Goal: Transaction & Acquisition: Register for event/course

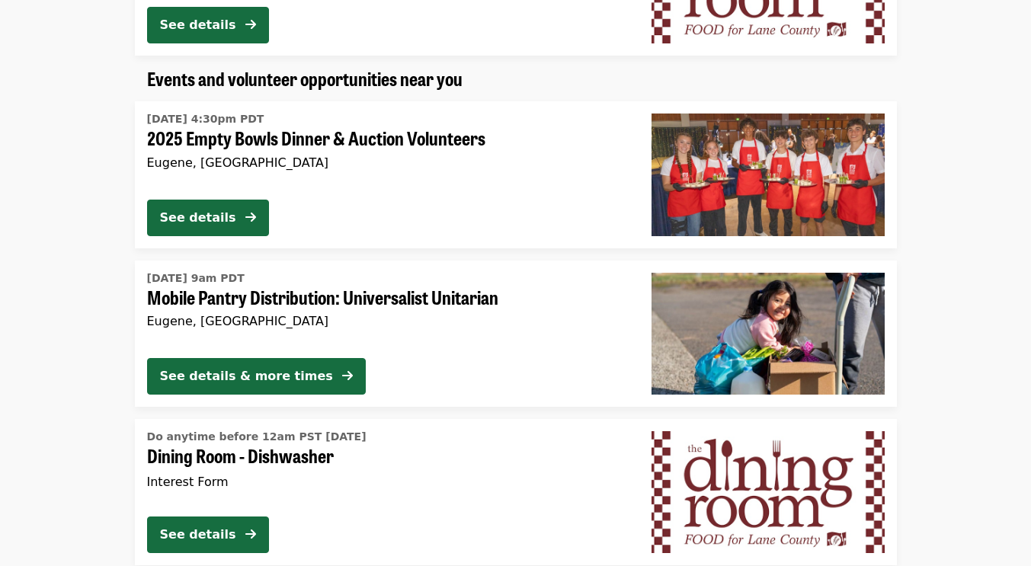
scroll to position [1080, 0]
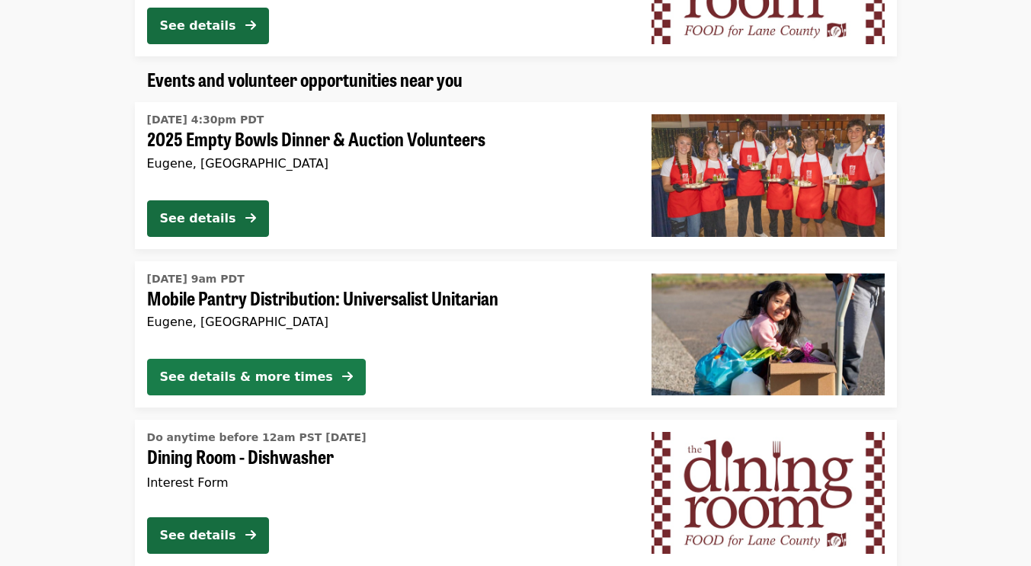
click at [236, 379] on div "See details & more times" at bounding box center [246, 377] width 173 height 18
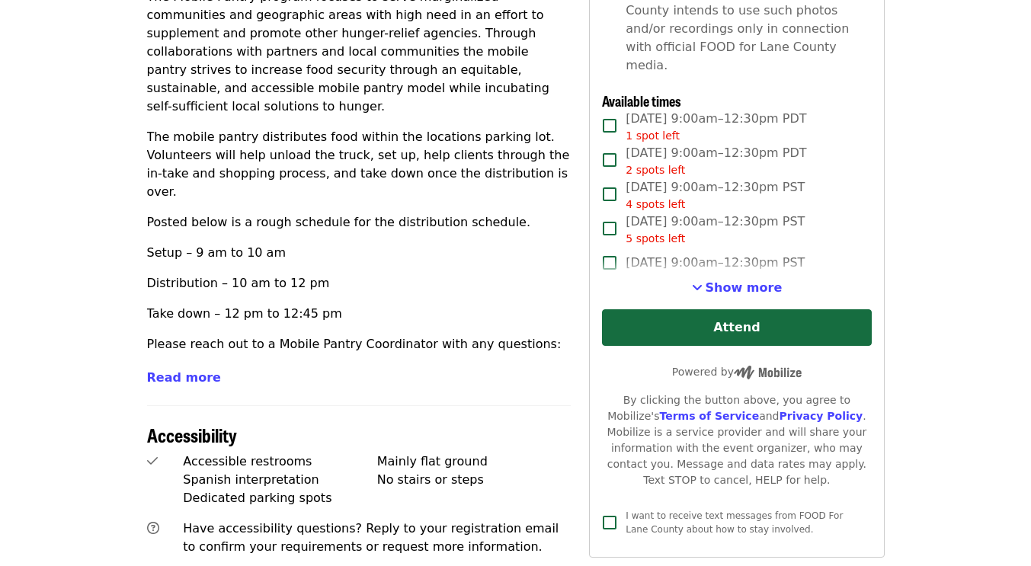
scroll to position [582, 0]
click at [162, 370] on span "Read more" at bounding box center [184, 377] width 74 height 14
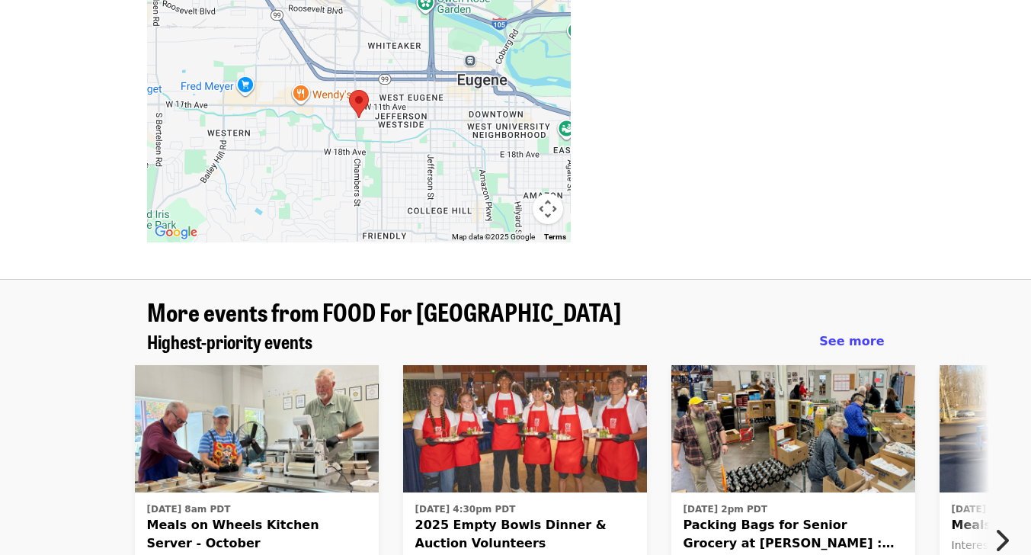
scroll to position [1936, 0]
click at [197, 515] on span "Meals on Wheels Kitchen Server - October" at bounding box center [256, 533] width 219 height 37
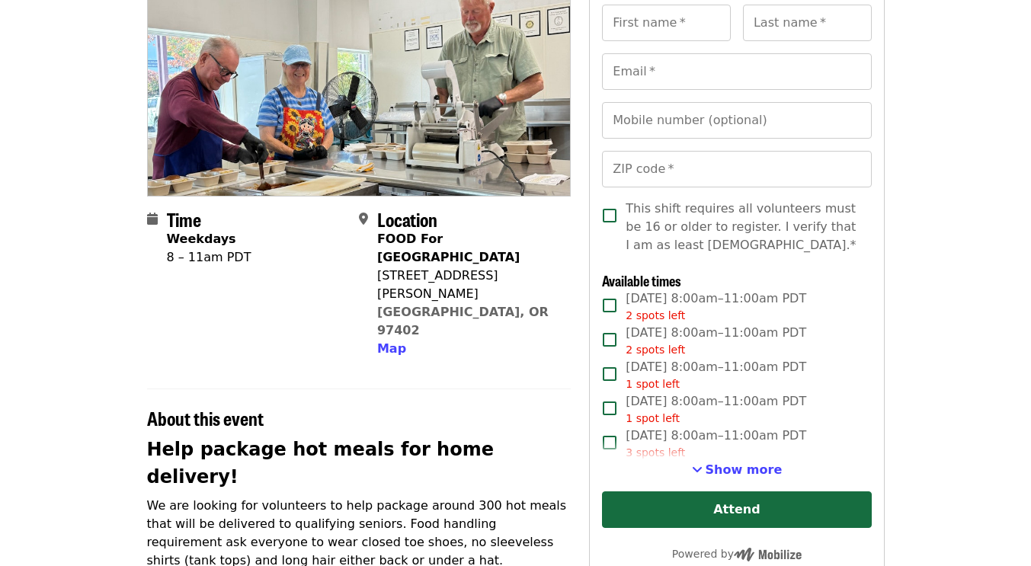
scroll to position [171, 0]
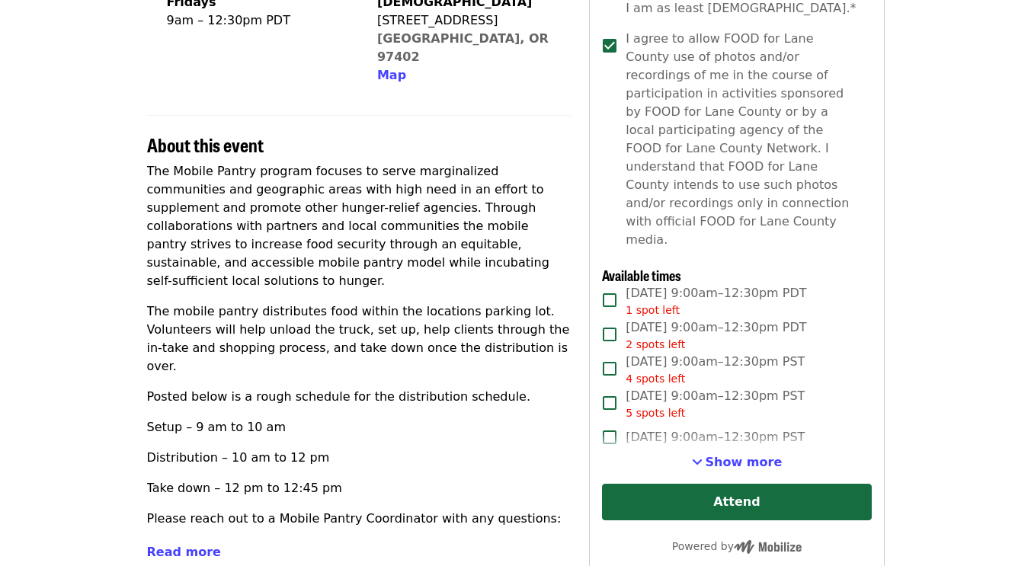
scroll to position [408, 0]
click at [723, 454] on span "Show more" at bounding box center [744, 461] width 77 height 14
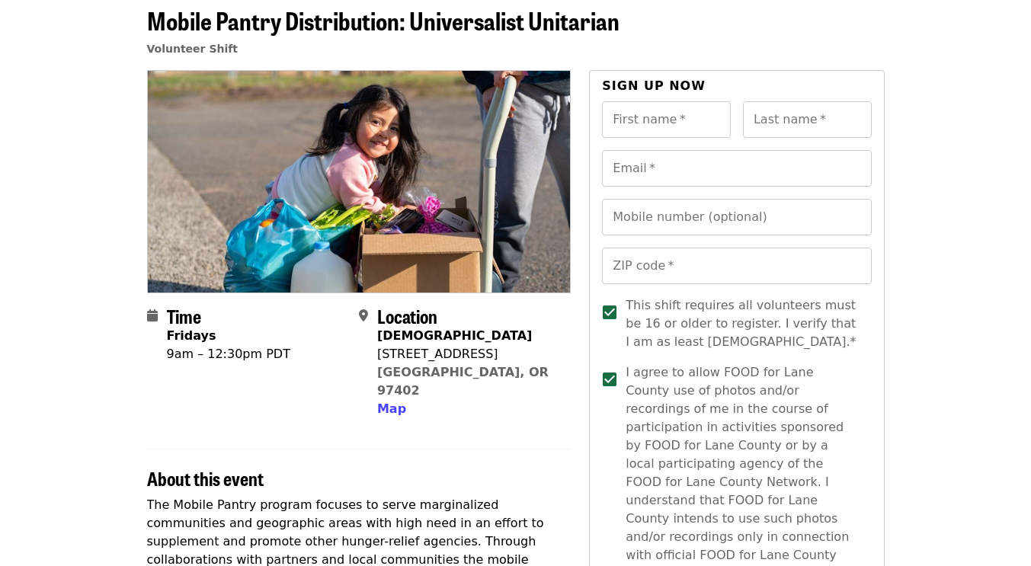
scroll to position [56, 0]
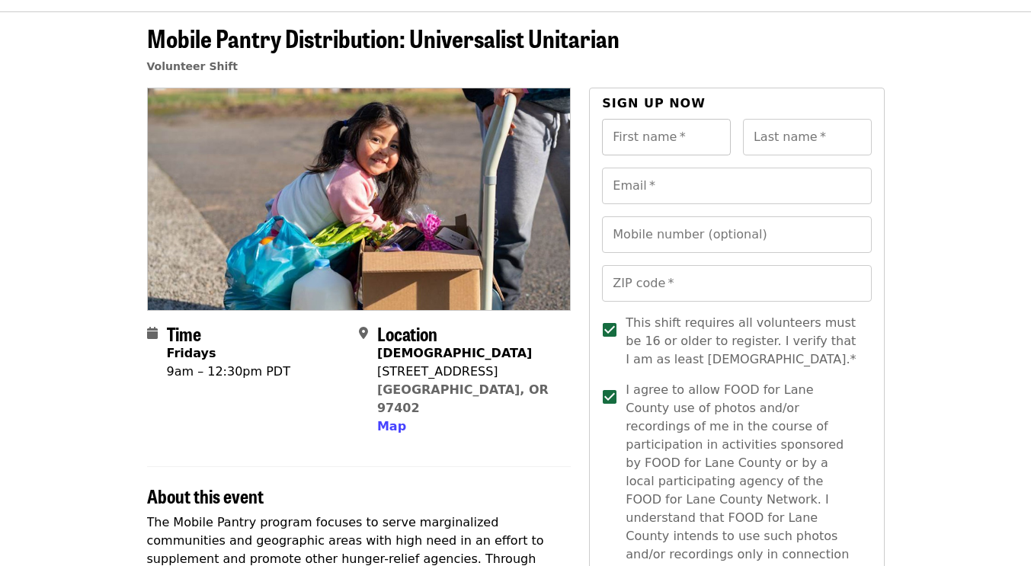
click at [667, 149] on input "First name   *" at bounding box center [666, 137] width 129 height 37
type input "***"
type input "*******"
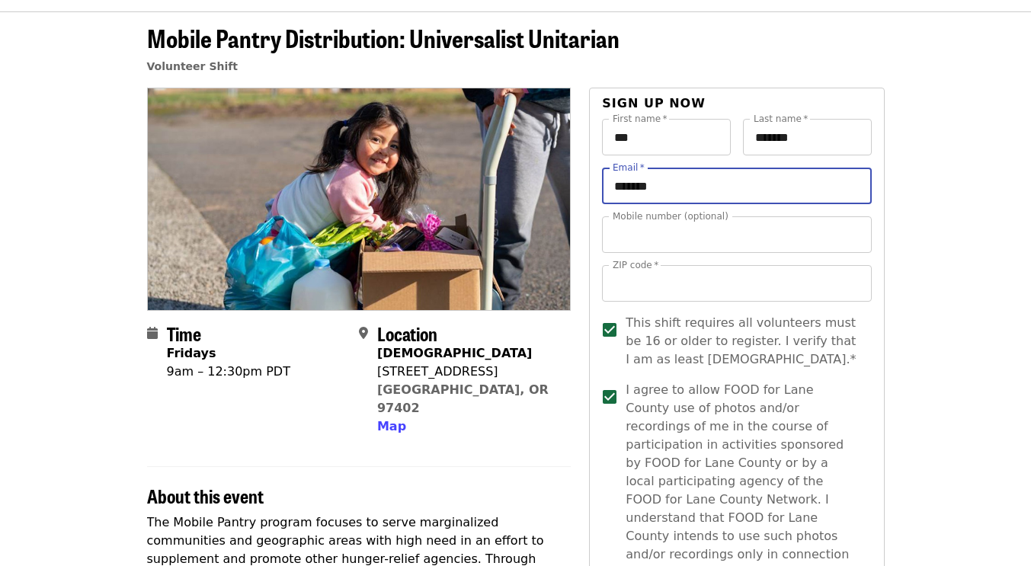
type input "**********"
type input "*****"
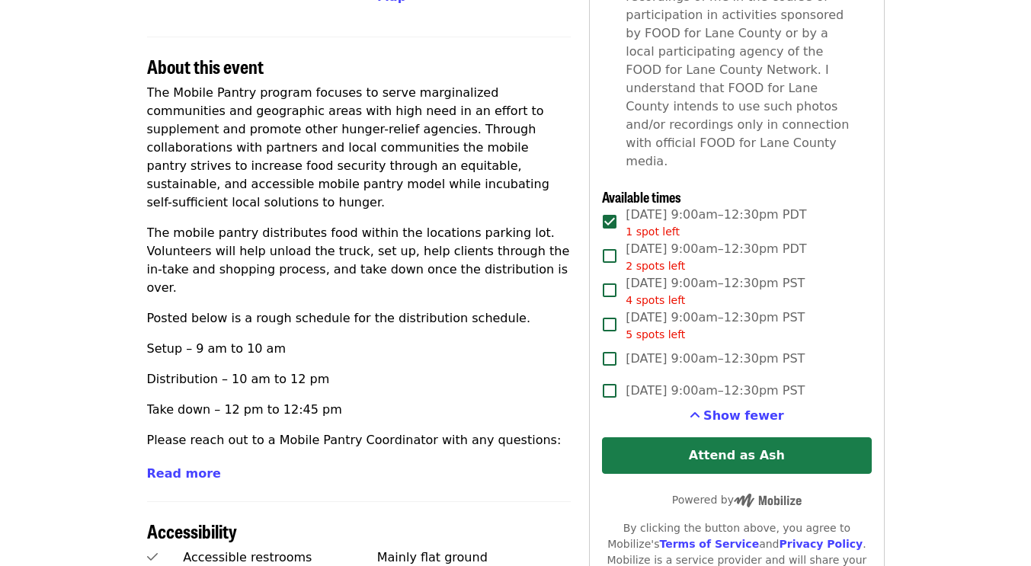
scroll to position [485, 0]
click at [661, 438] on button "Attend as Ash" at bounding box center [736, 456] width 269 height 37
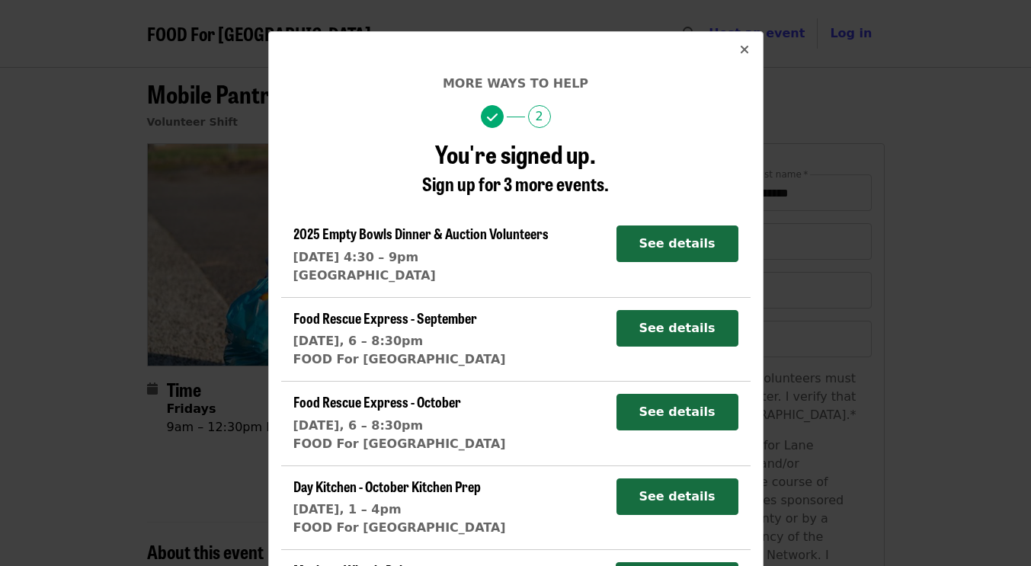
scroll to position [0, 0]
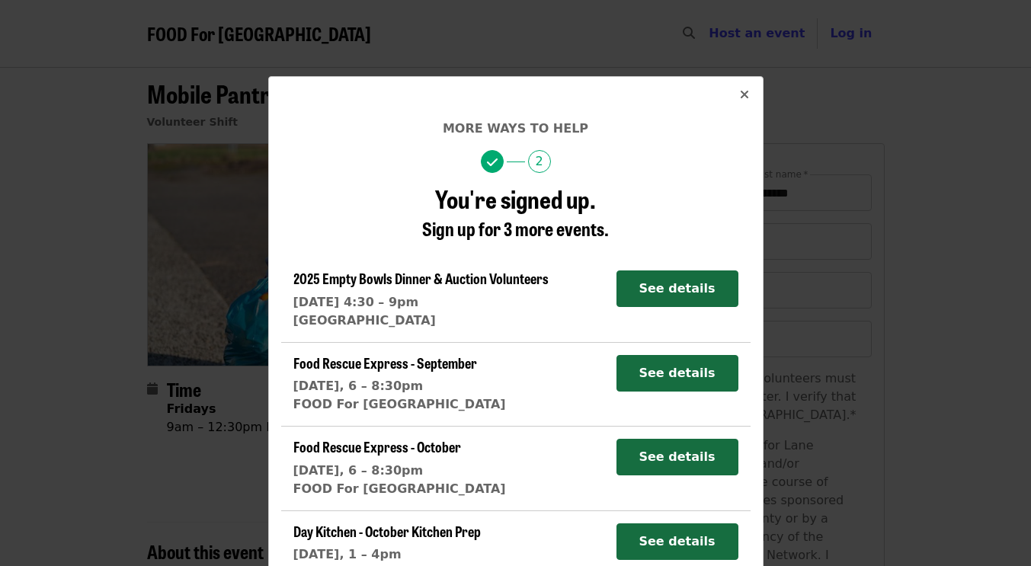
click at [896, 171] on div "More ways to help 2 You're signed up. Sign up for 3 more events. 2025 Empty Bow…" at bounding box center [515, 283] width 1031 height 566
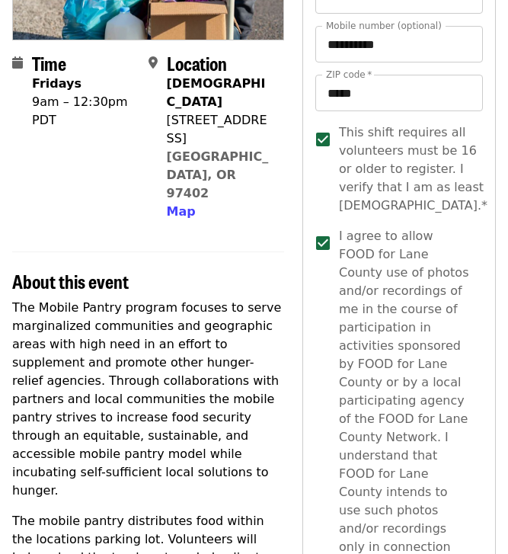
click at [88, 336] on p "The Mobile Pantry program focuses to serve marginalized communities and geograp…" at bounding box center [148, 399] width 272 height 201
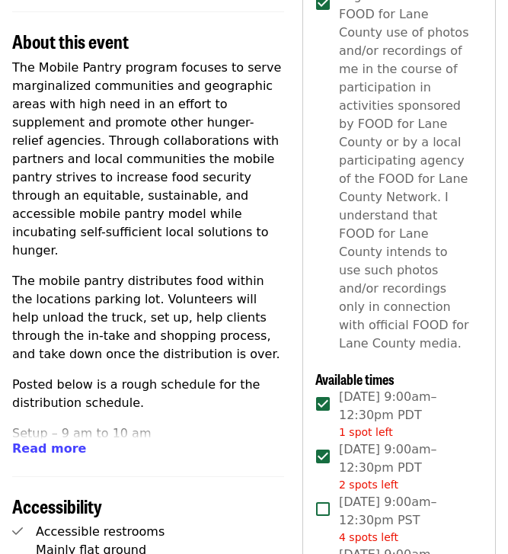
scroll to position [494, 0]
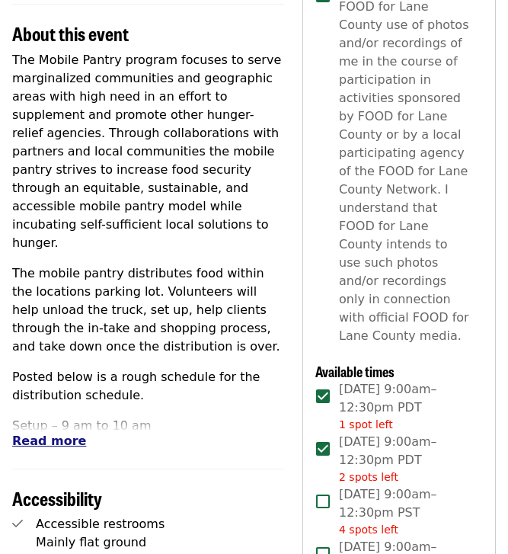
click at [56, 434] on span "Read more" at bounding box center [49, 441] width 74 height 14
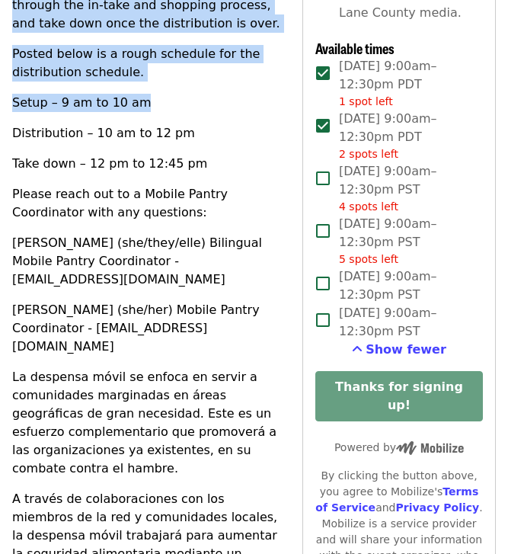
scroll to position [802, 0]
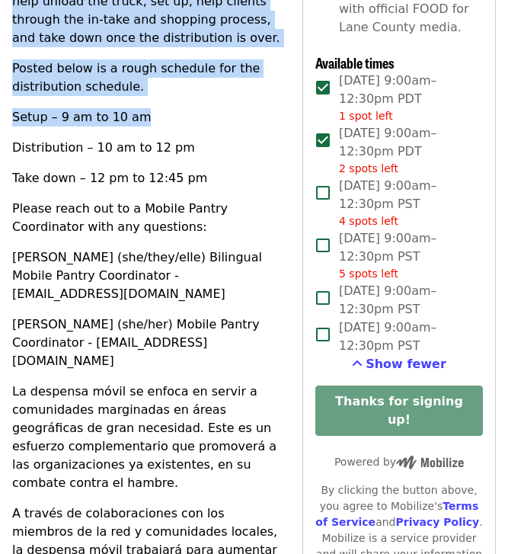
drag, startPoint x: 14, startPoint y: 133, endPoint x: 277, endPoint y: 253, distance: 288.8
click at [277, 253] on section "About this event The Mobile Pantry program focuses to serve marginalized commun…" at bounding box center [148, 404] width 272 height 1419
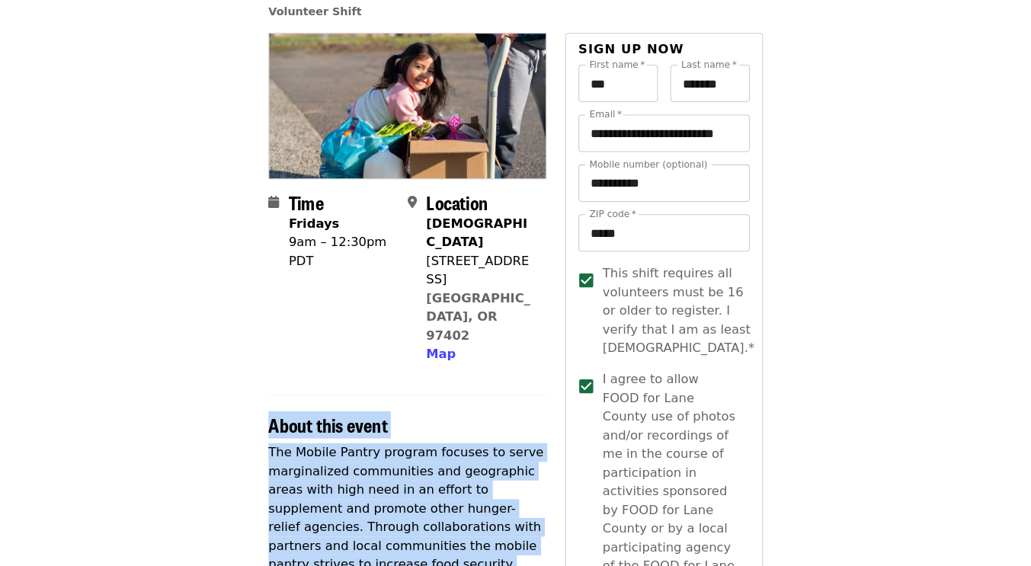
scroll to position [110, 0]
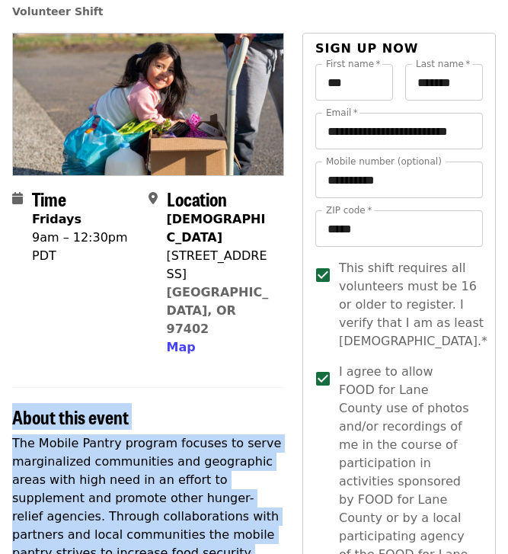
copy section "Lorem ipsu dolor Sit Ametco Adipis elitsed doeiusm te incid utlaboreetdo magnaa…"
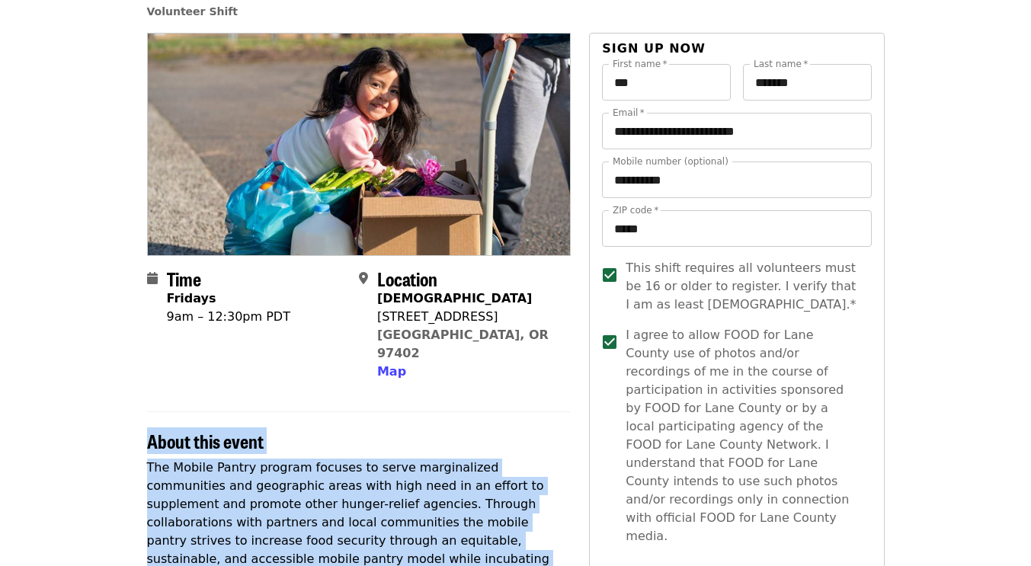
scroll to position [0, 0]
